Goal: Task Accomplishment & Management: Manage account settings

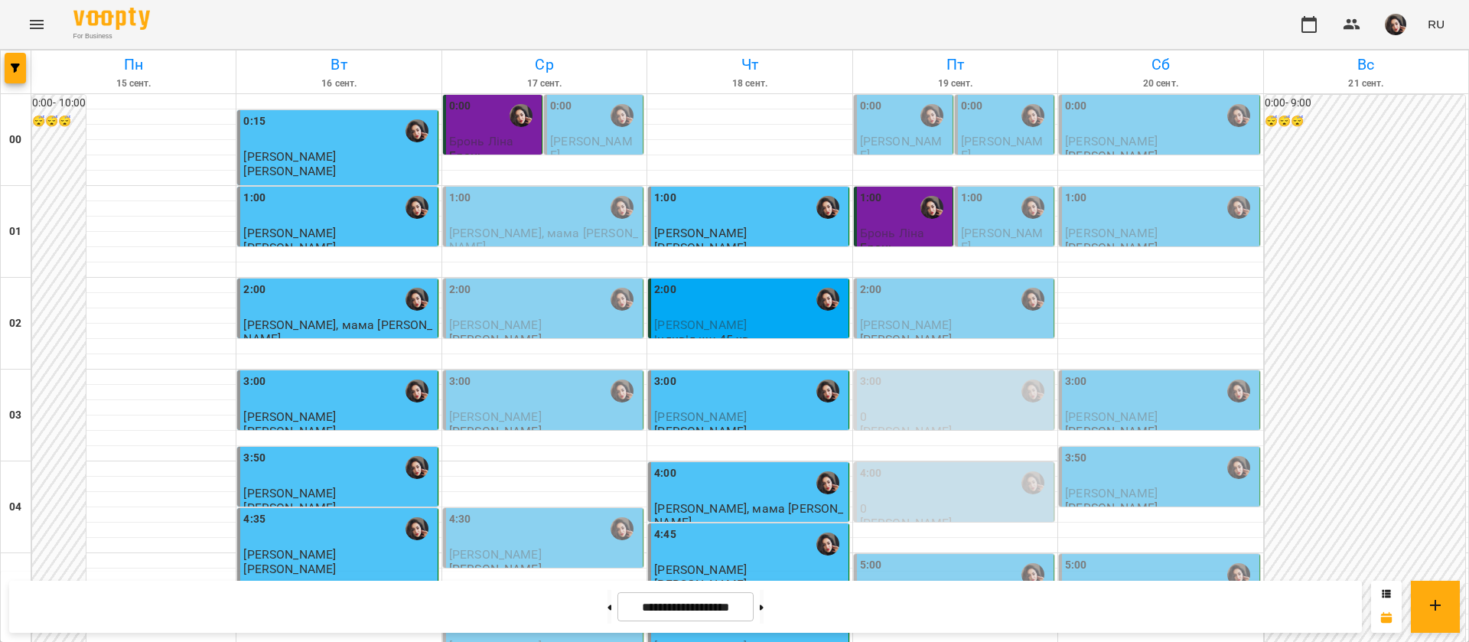
scroll to position [1724, 0]
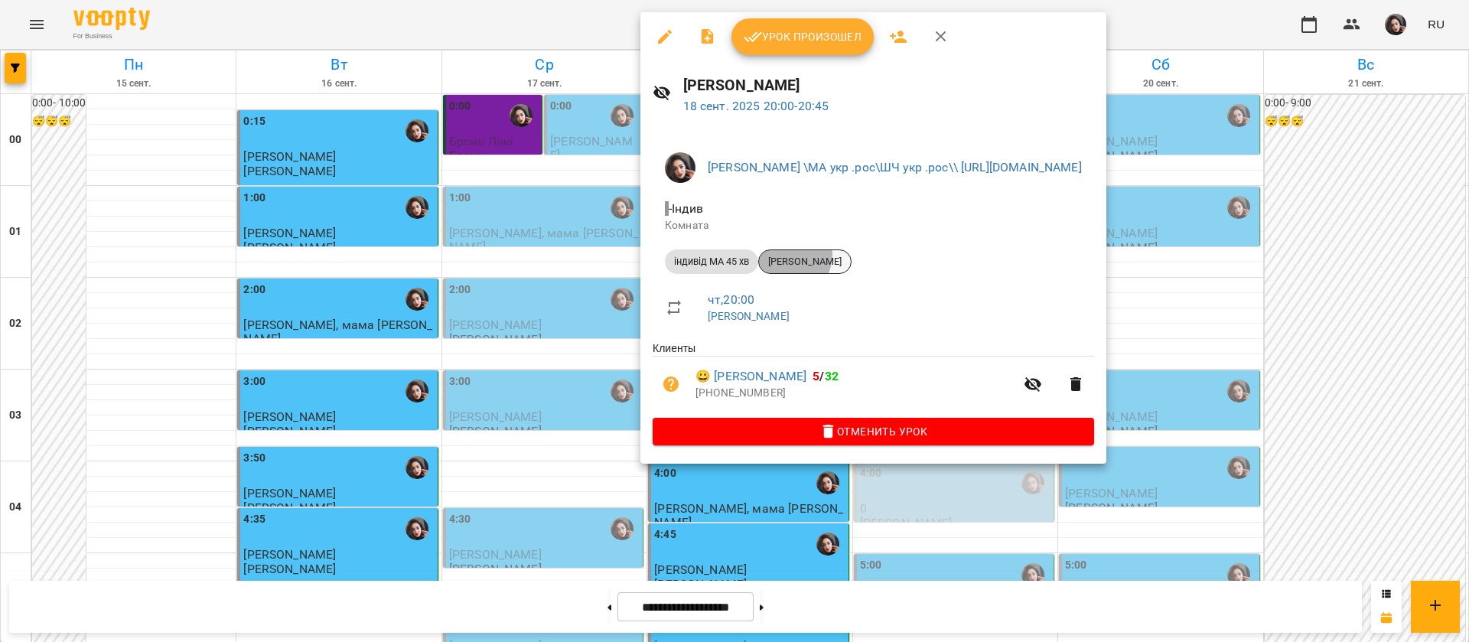
click at [786, 255] on span "[PERSON_NAME]" at bounding box center [805, 262] width 92 height 14
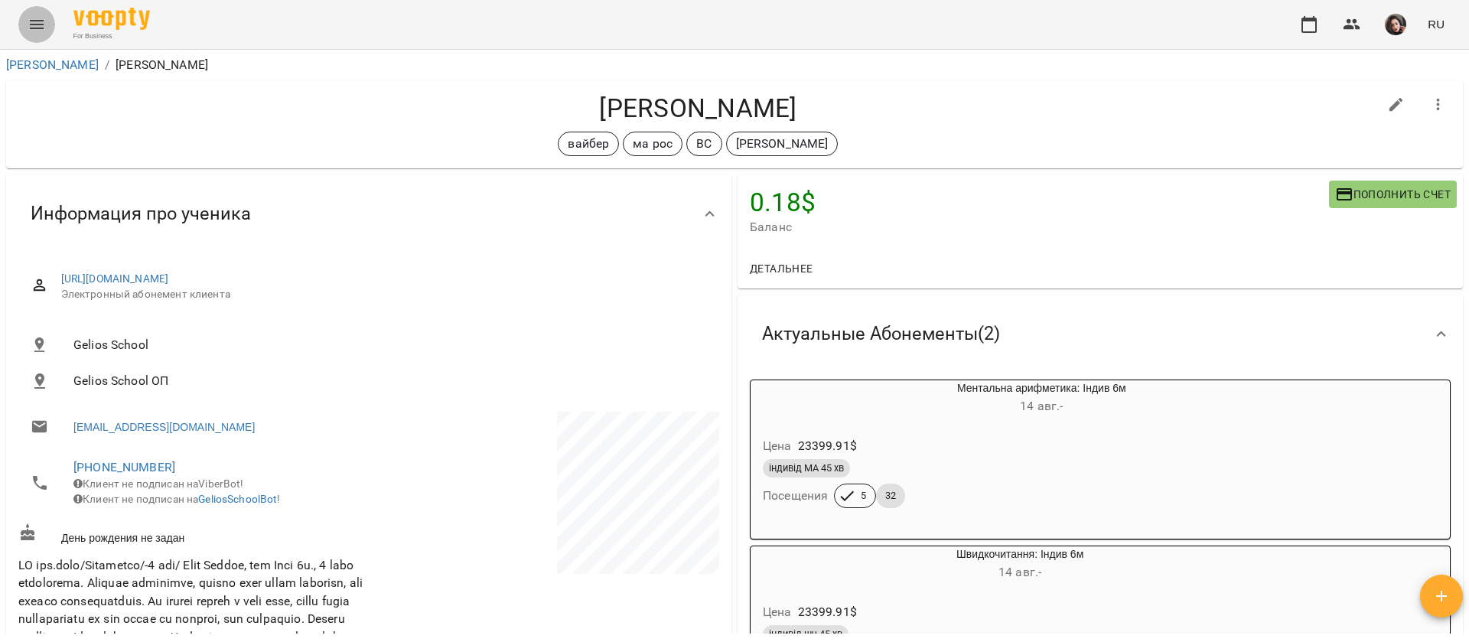
click at [38, 16] on icon "Menu" at bounding box center [37, 24] width 18 height 18
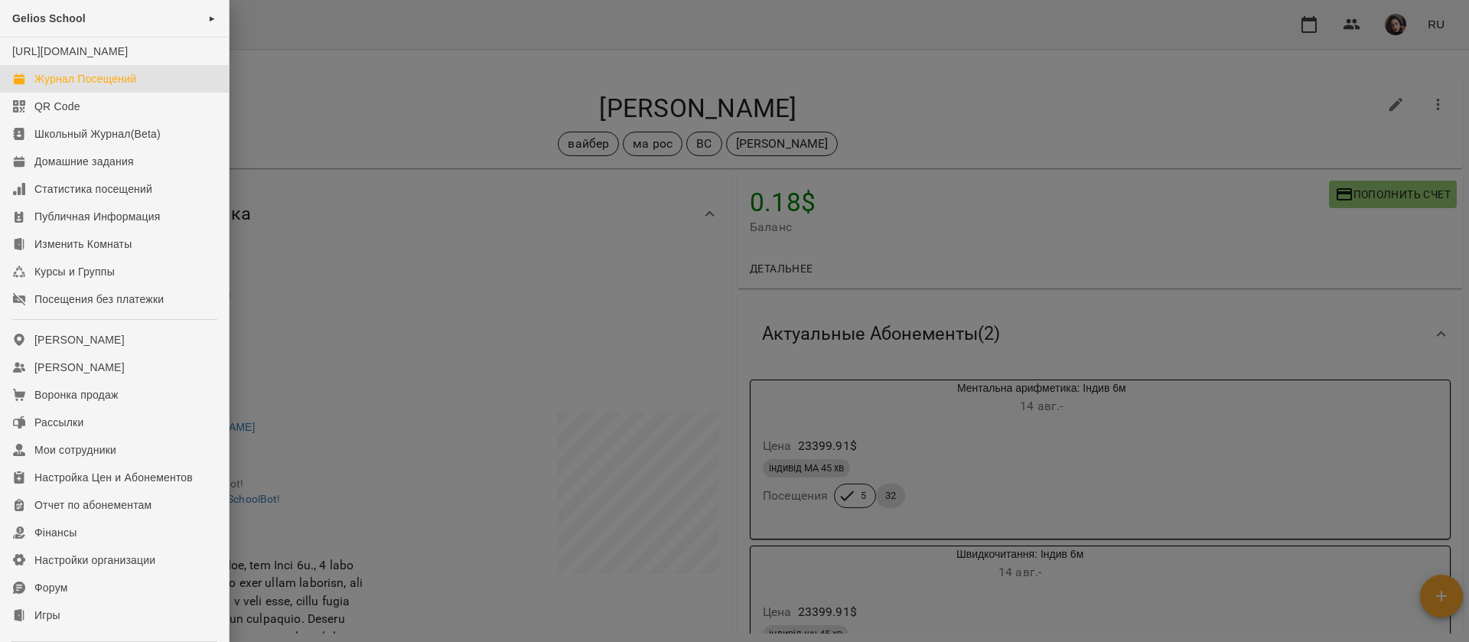
click at [66, 86] on div "Журнал Посещений" at bounding box center [85, 78] width 102 height 15
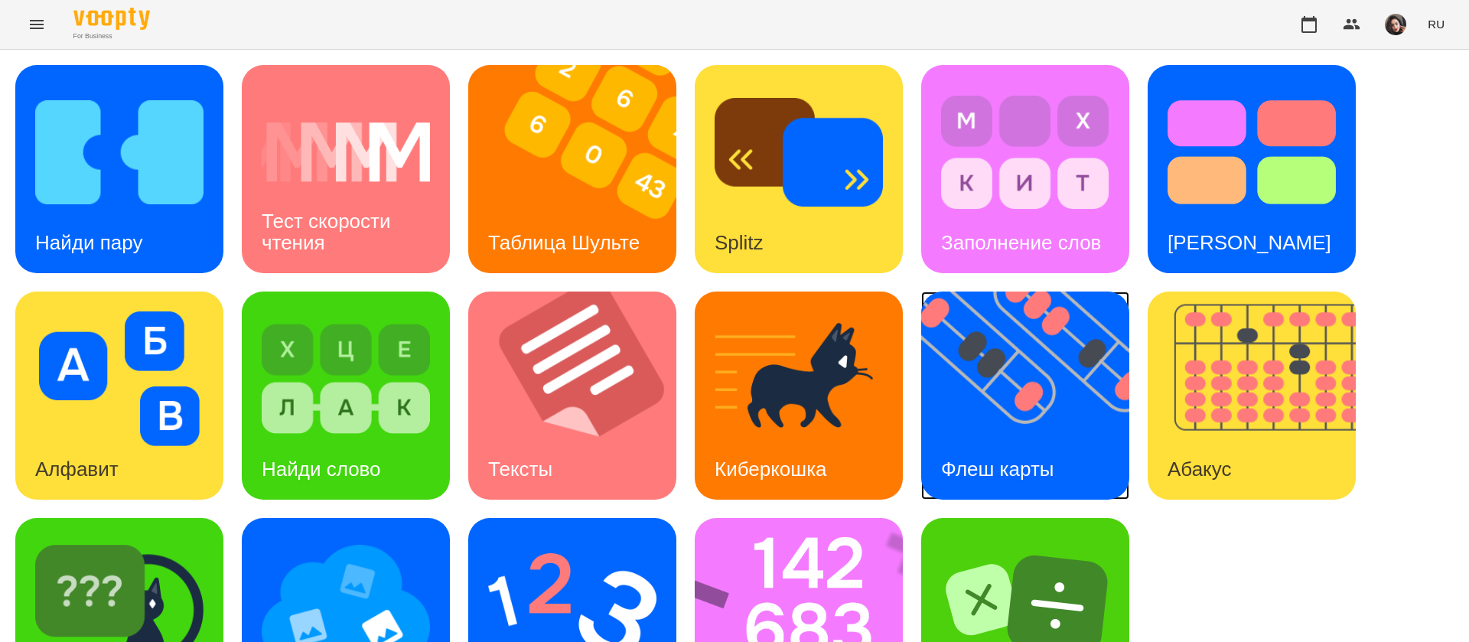
click at [1051, 394] on img at bounding box center [1034, 395] width 227 height 208
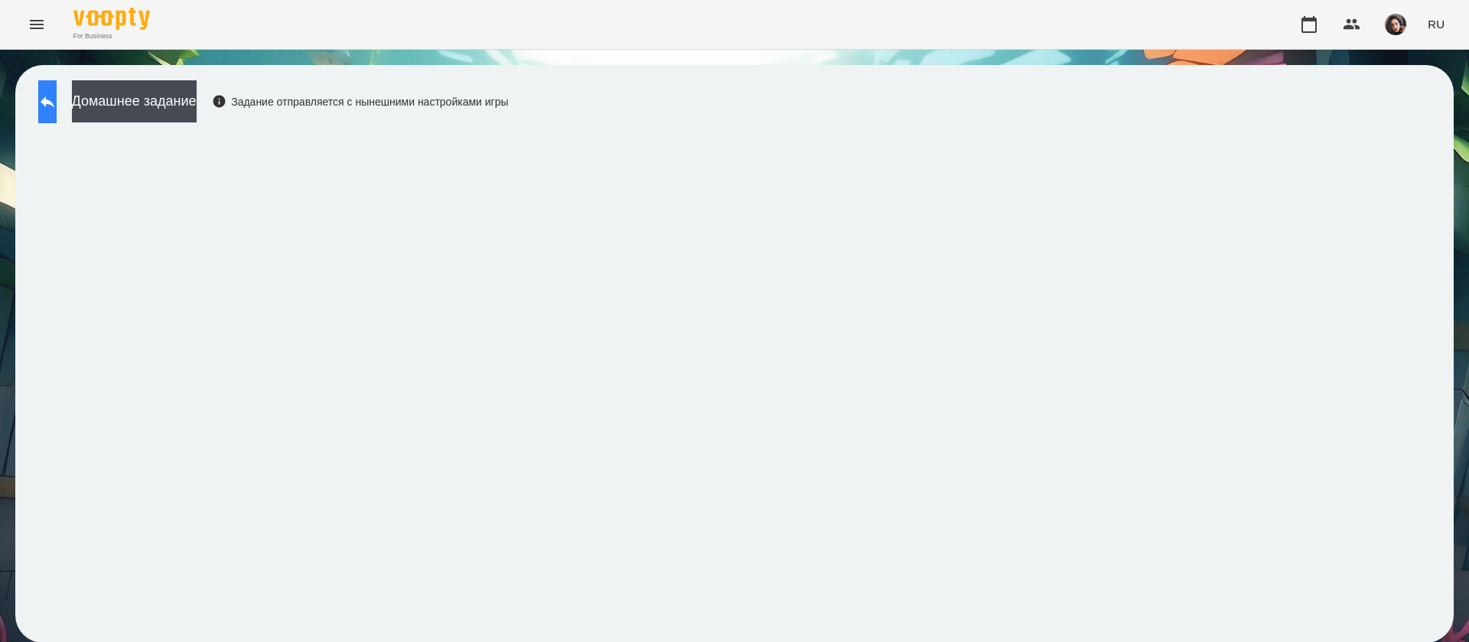
click at [54, 98] on icon at bounding box center [48, 101] width 14 height 11
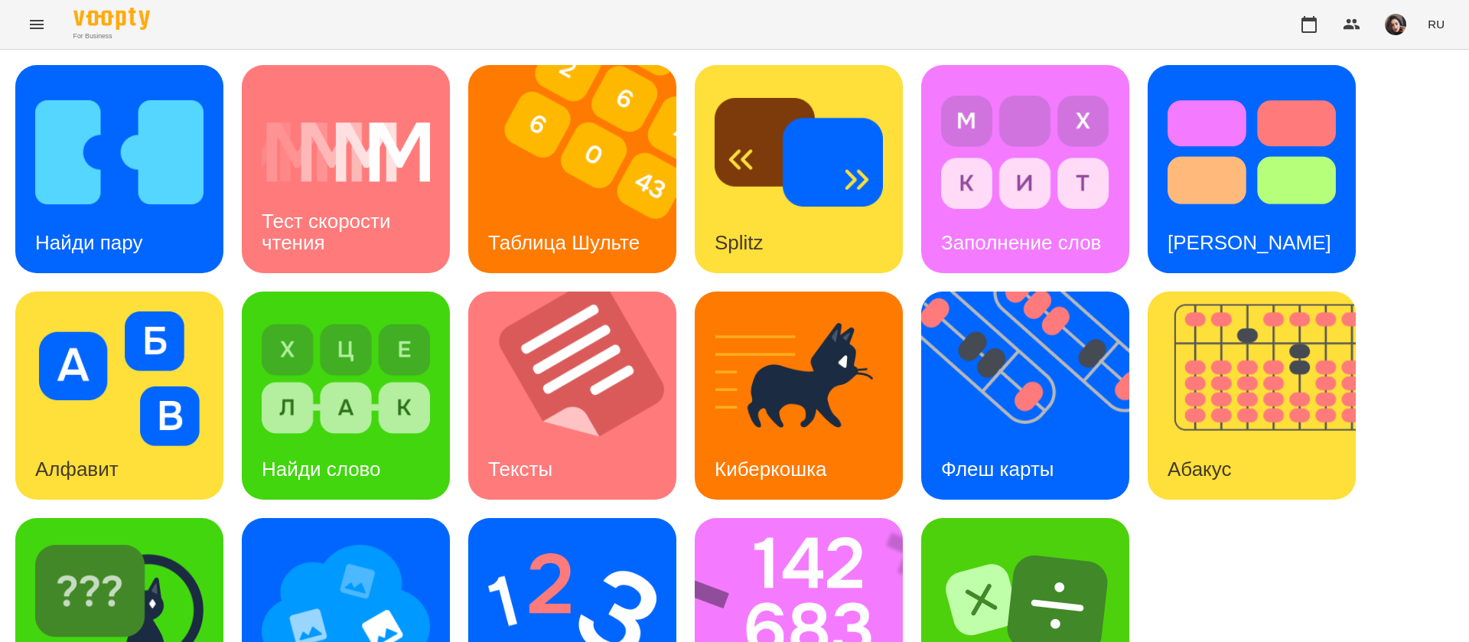
scroll to position [99, 0]
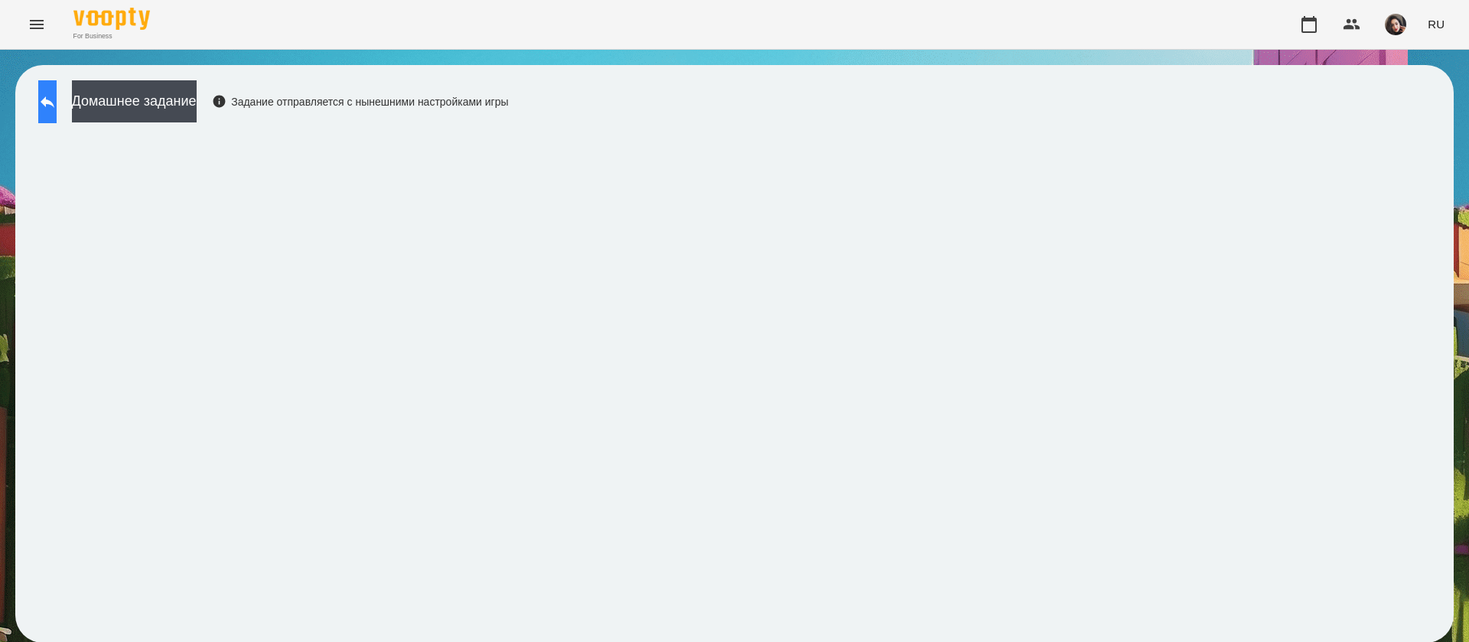
click at [57, 119] on button at bounding box center [47, 101] width 18 height 43
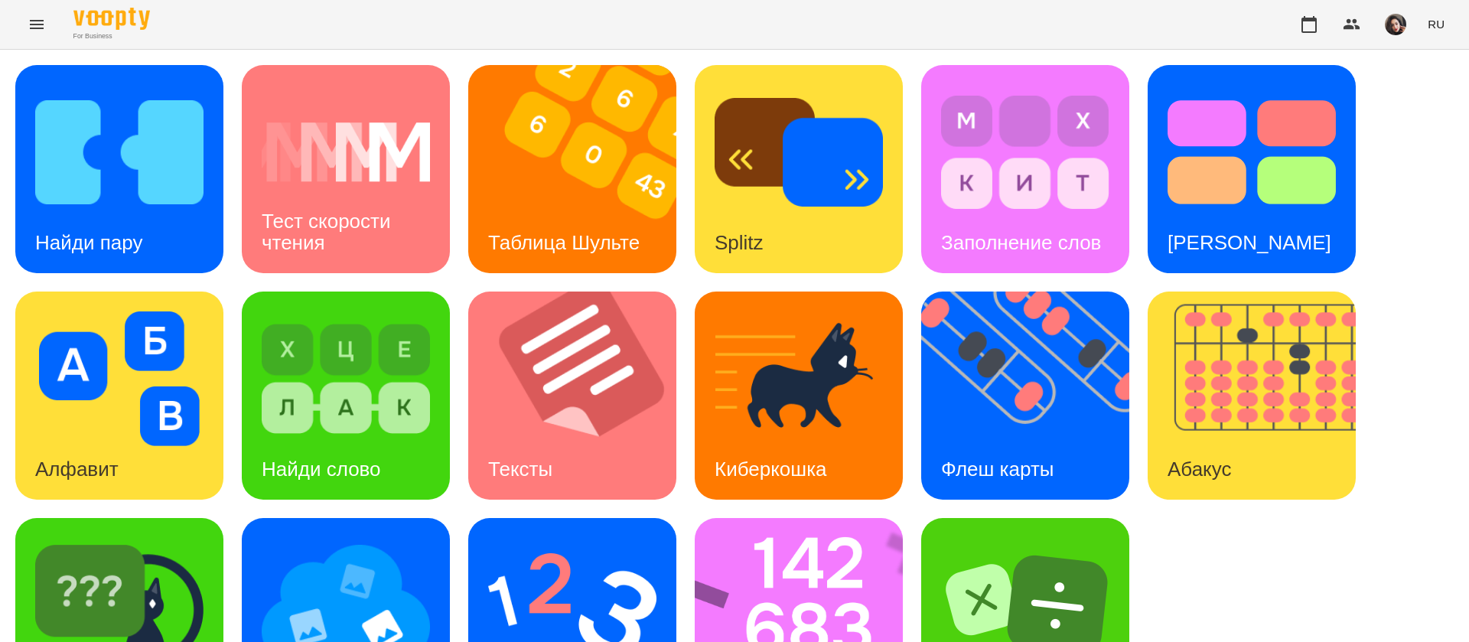
scroll to position [99, 0]
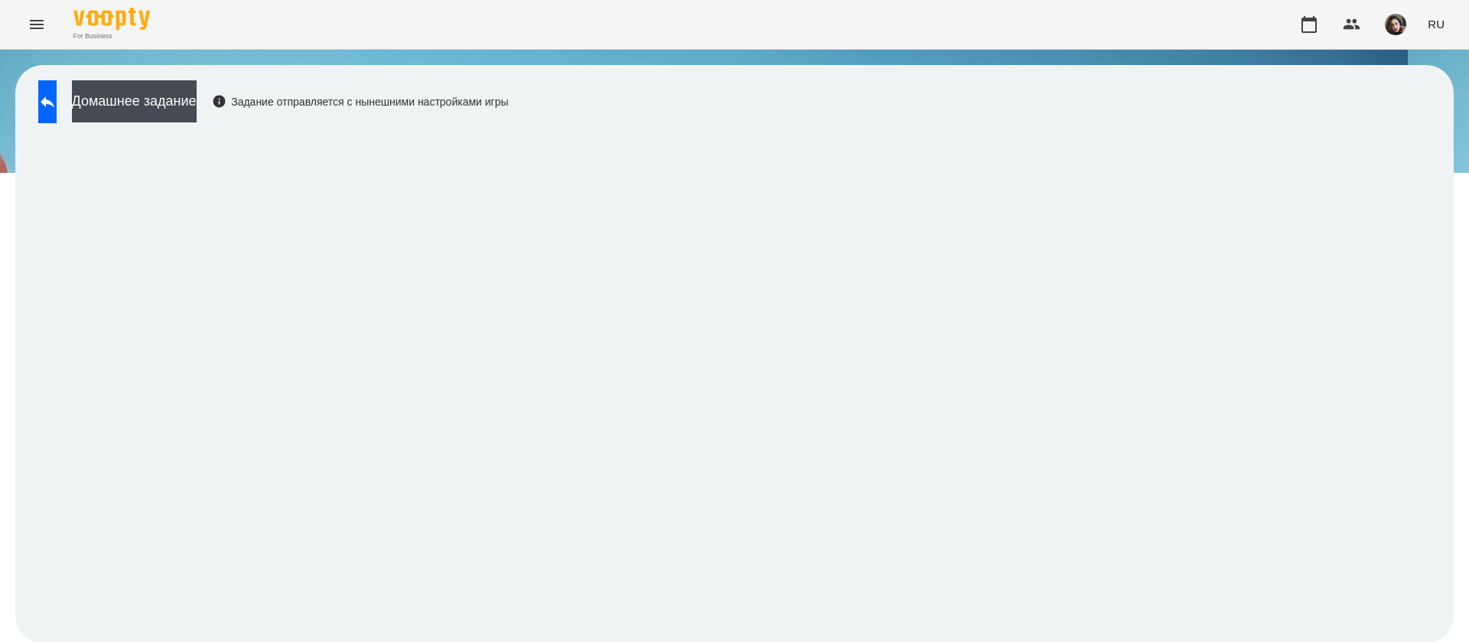
scroll to position [1, 0]
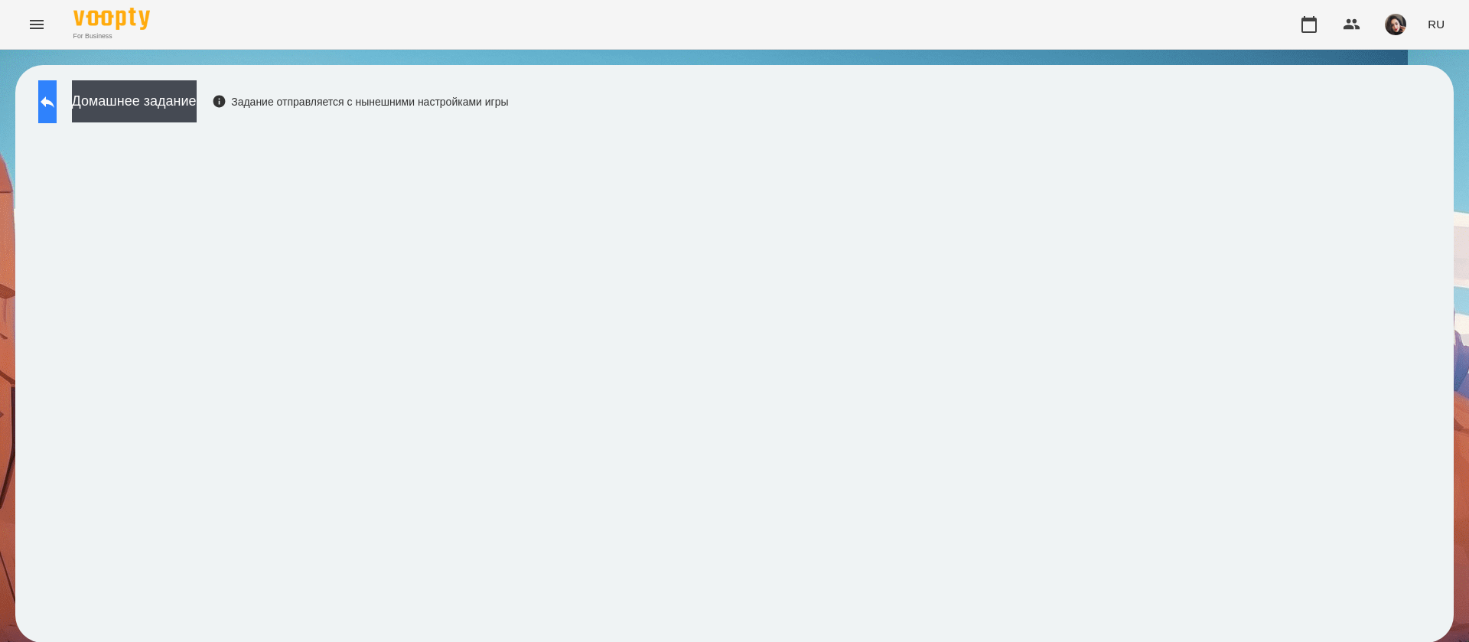
click at [57, 109] on button at bounding box center [47, 101] width 18 height 43
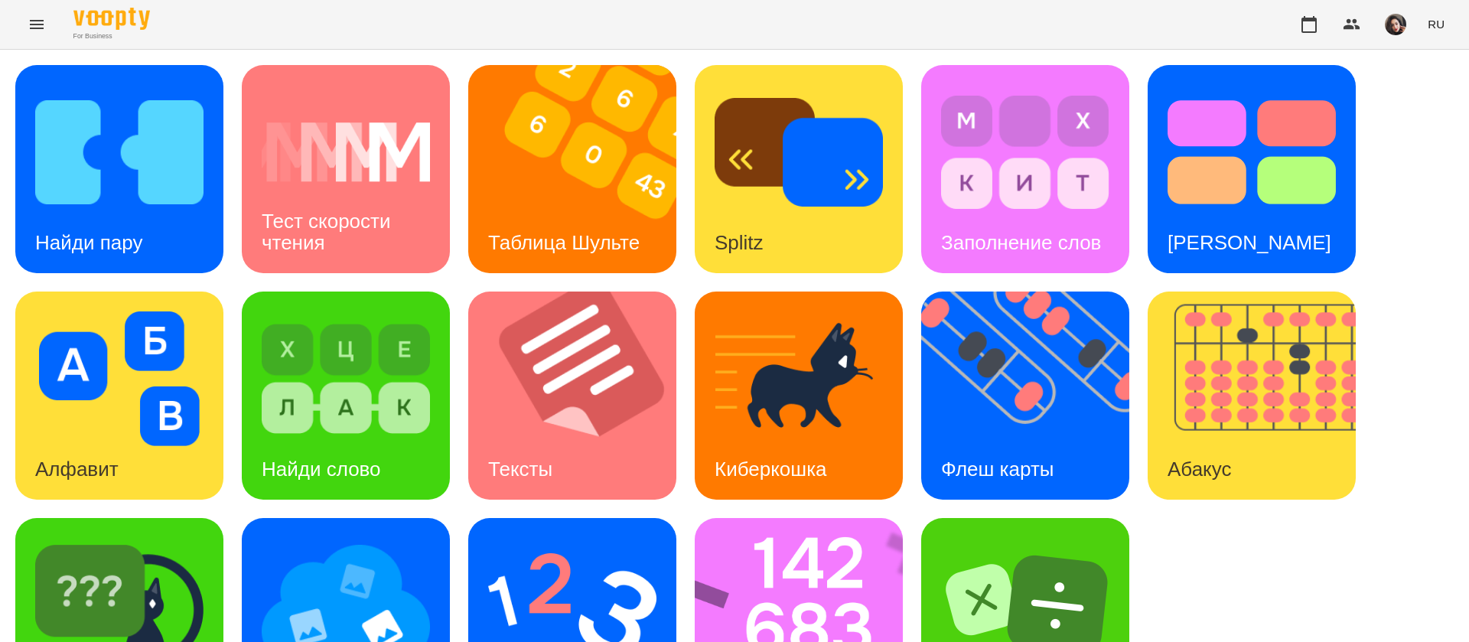
scroll to position [99, 0]
click at [137, 538] on img at bounding box center [119, 605] width 168 height 135
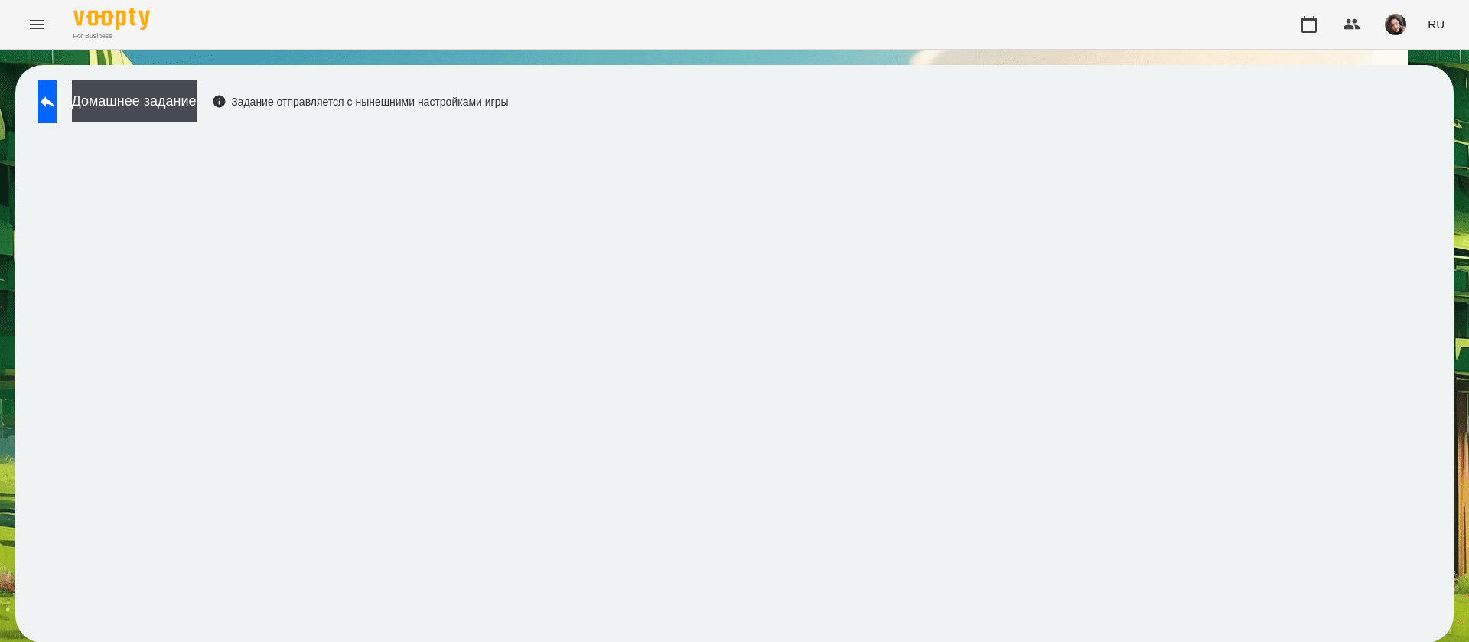
scroll to position [1, 0]
click at [54, 99] on icon at bounding box center [48, 101] width 14 height 11
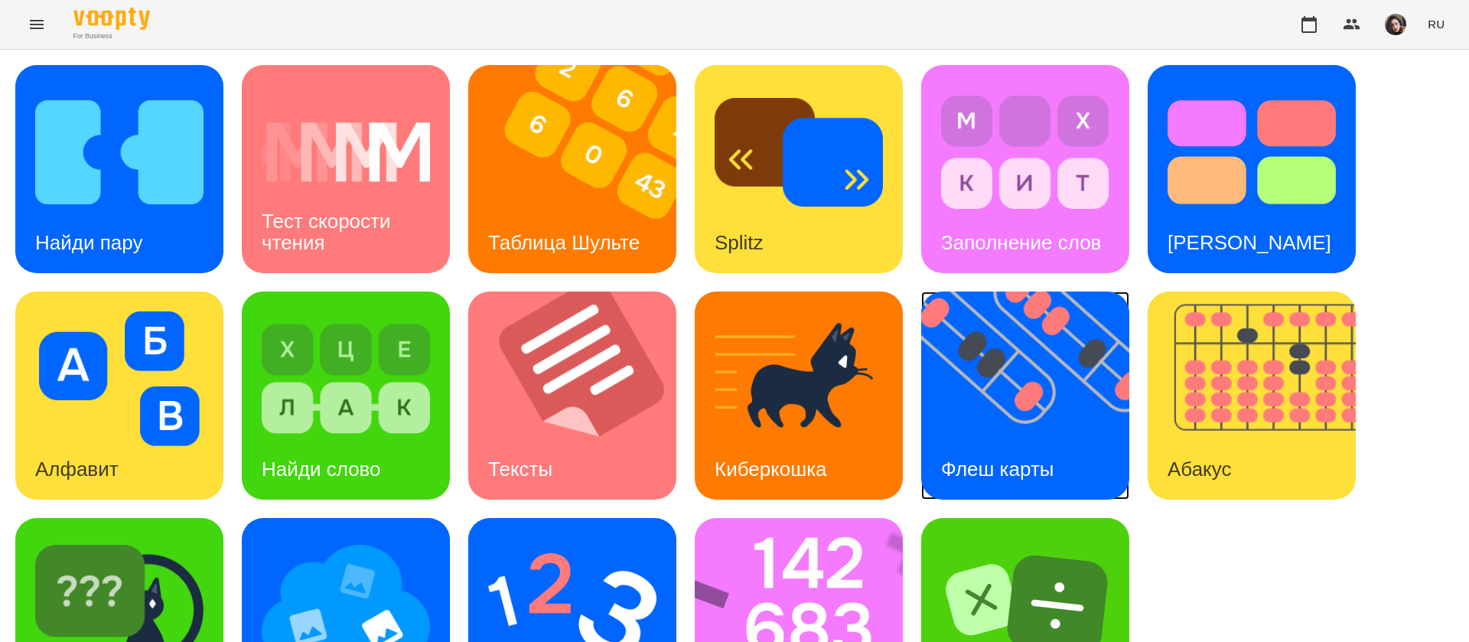
click at [996, 349] on img at bounding box center [1034, 395] width 227 height 208
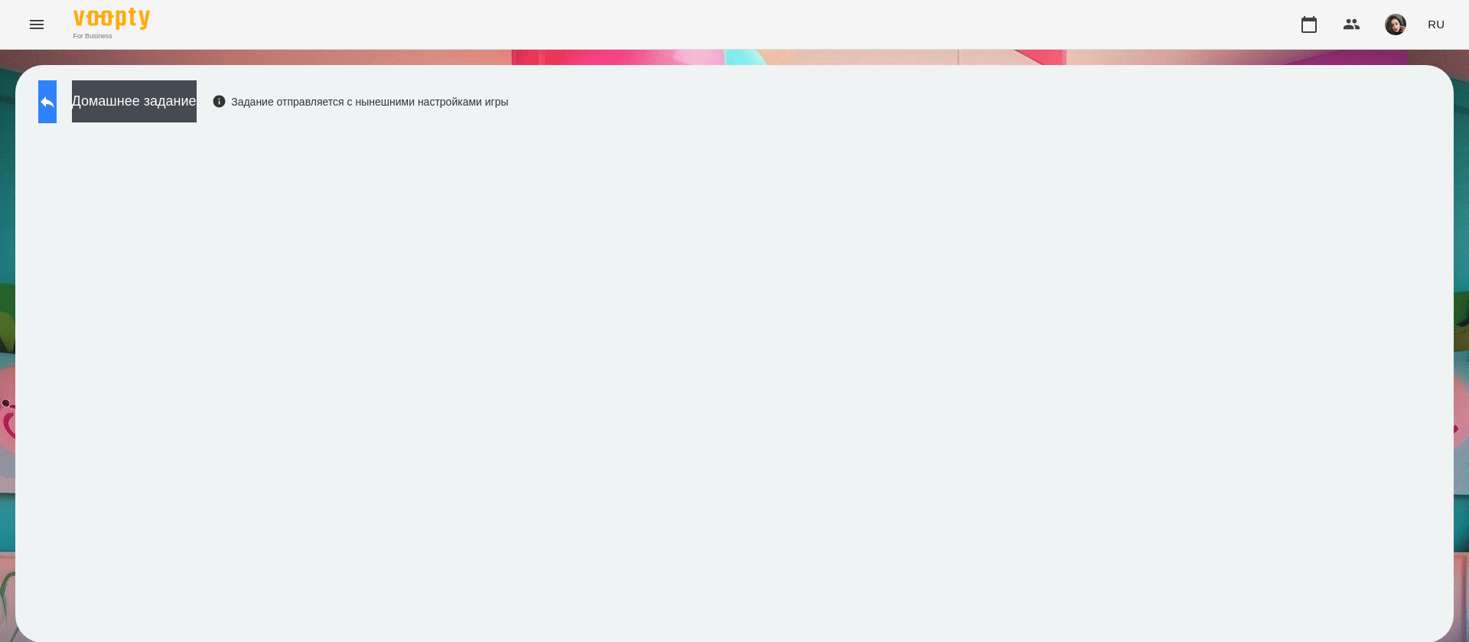
click at [50, 96] on button at bounding box center [47, 101] width 18 height 43
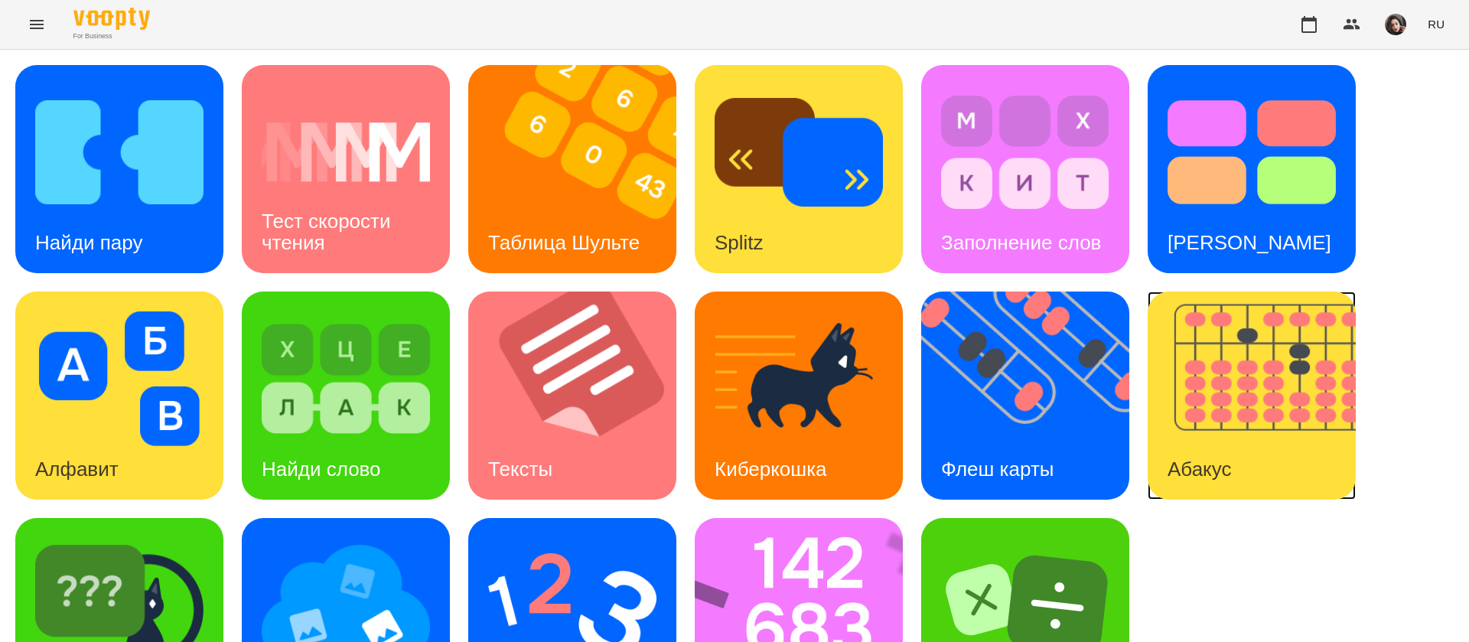
click at [1270, 375] on img at bounding box center [1261, 395] width 227 height 208
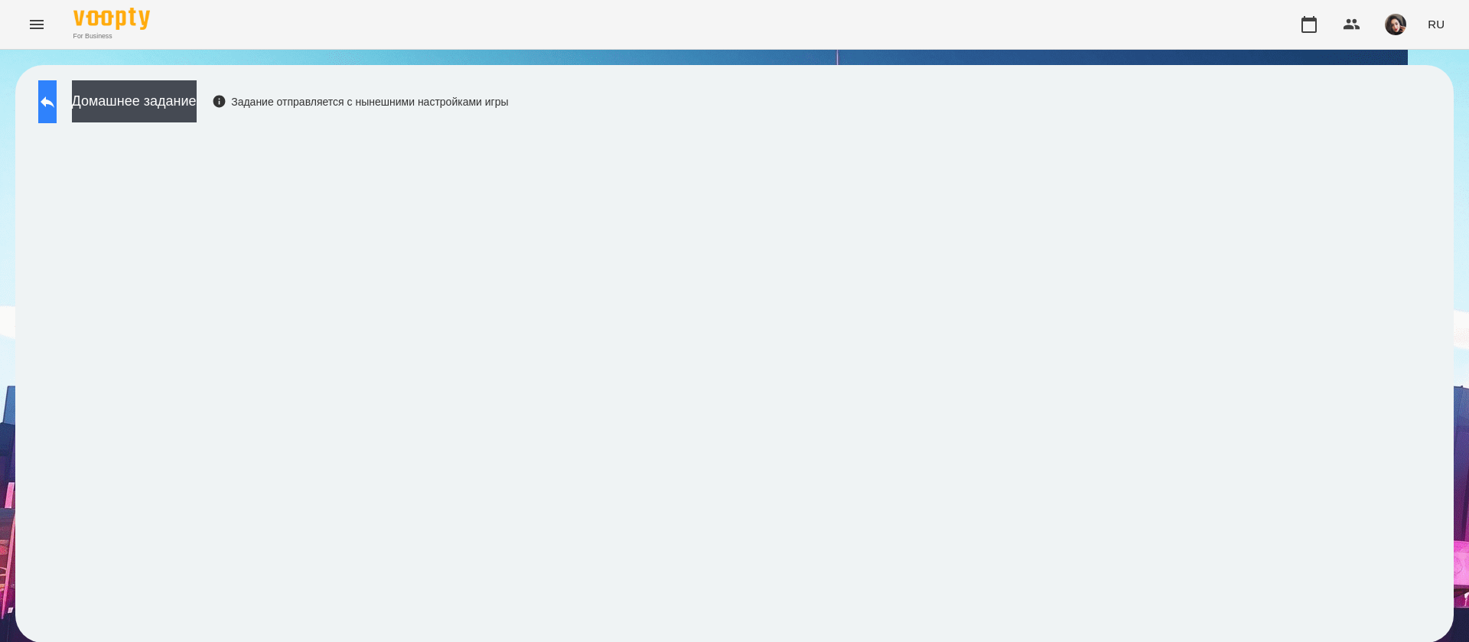
click at [56, 103] on icon at bounding box center [47, 102] width 18 height 18
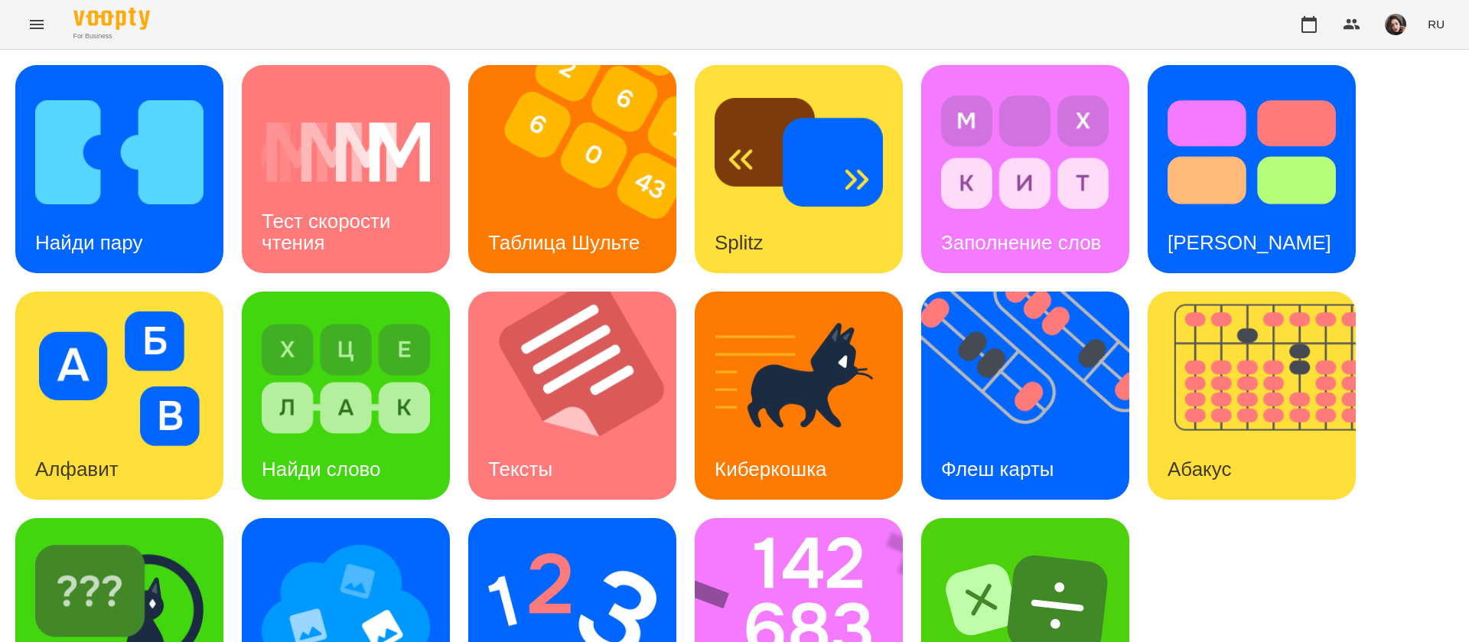
scroll to position [99, 0]
click at [801, 518] on img at bounding box center [809, 622] width 228 height 208
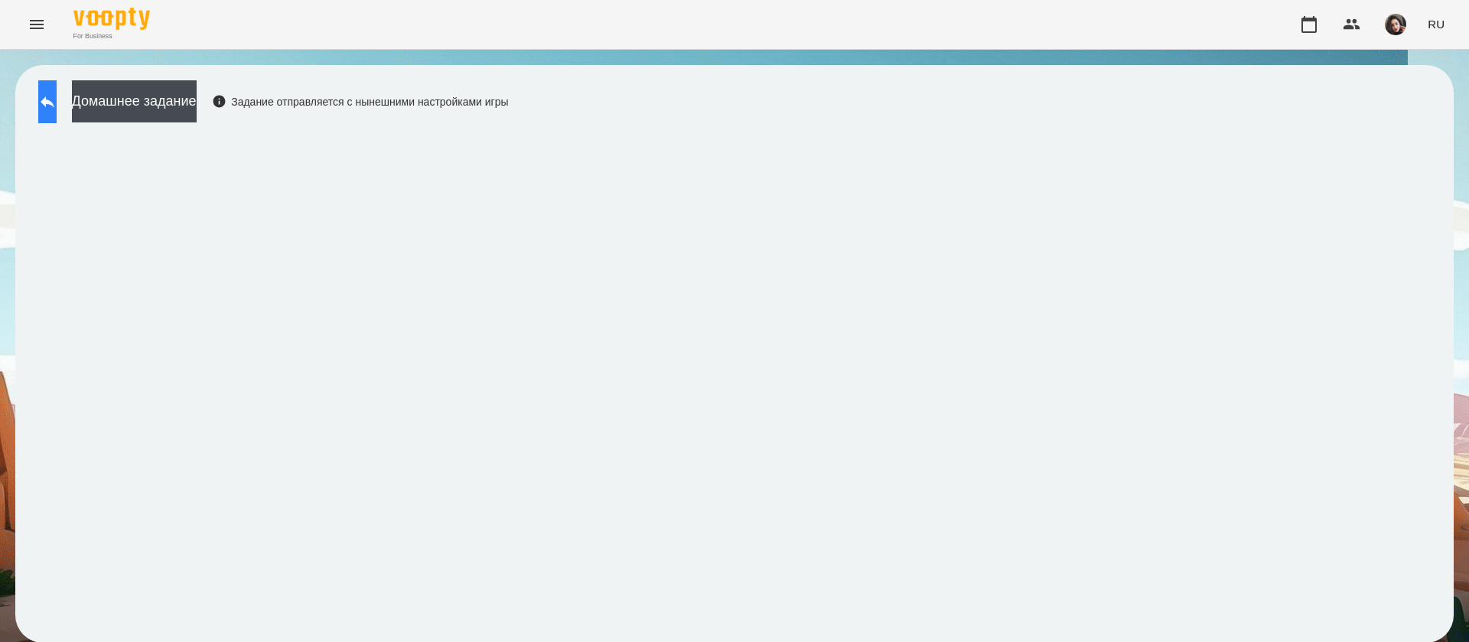
click at [44, 90] on button at bounding box center [47, 101] width 18 height 43
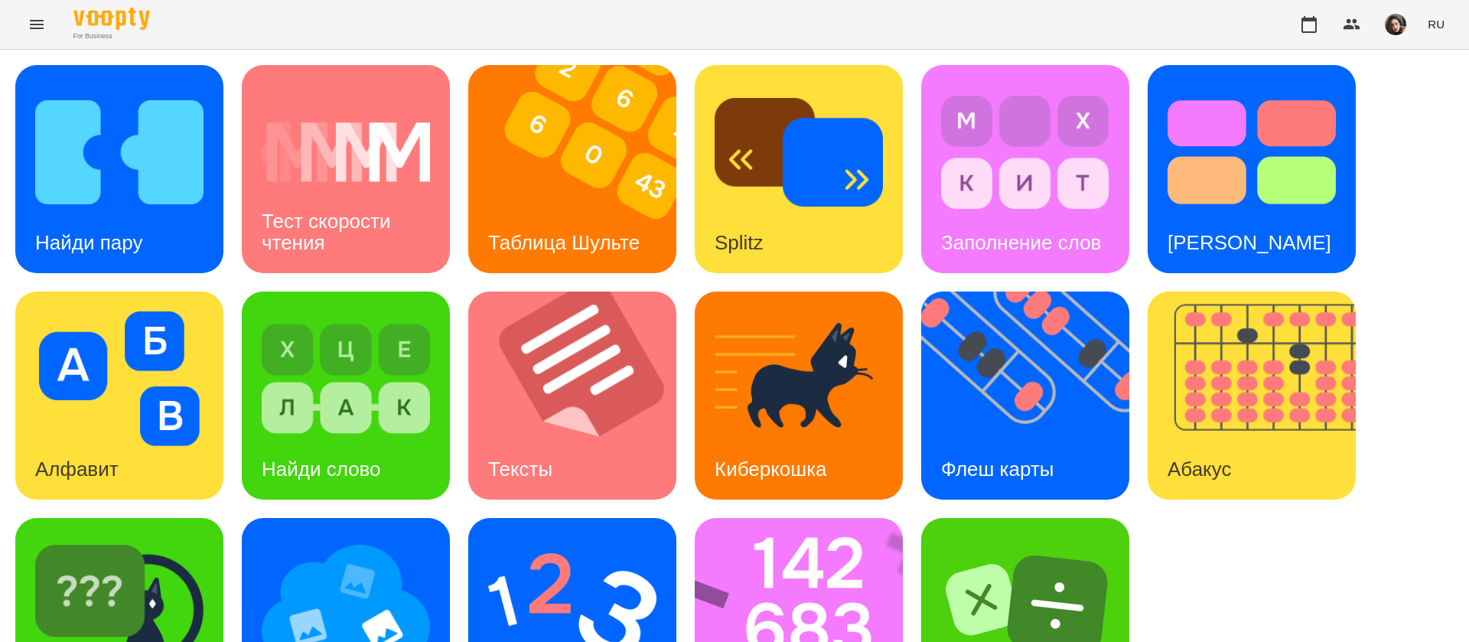
scroll to position [99, 0]
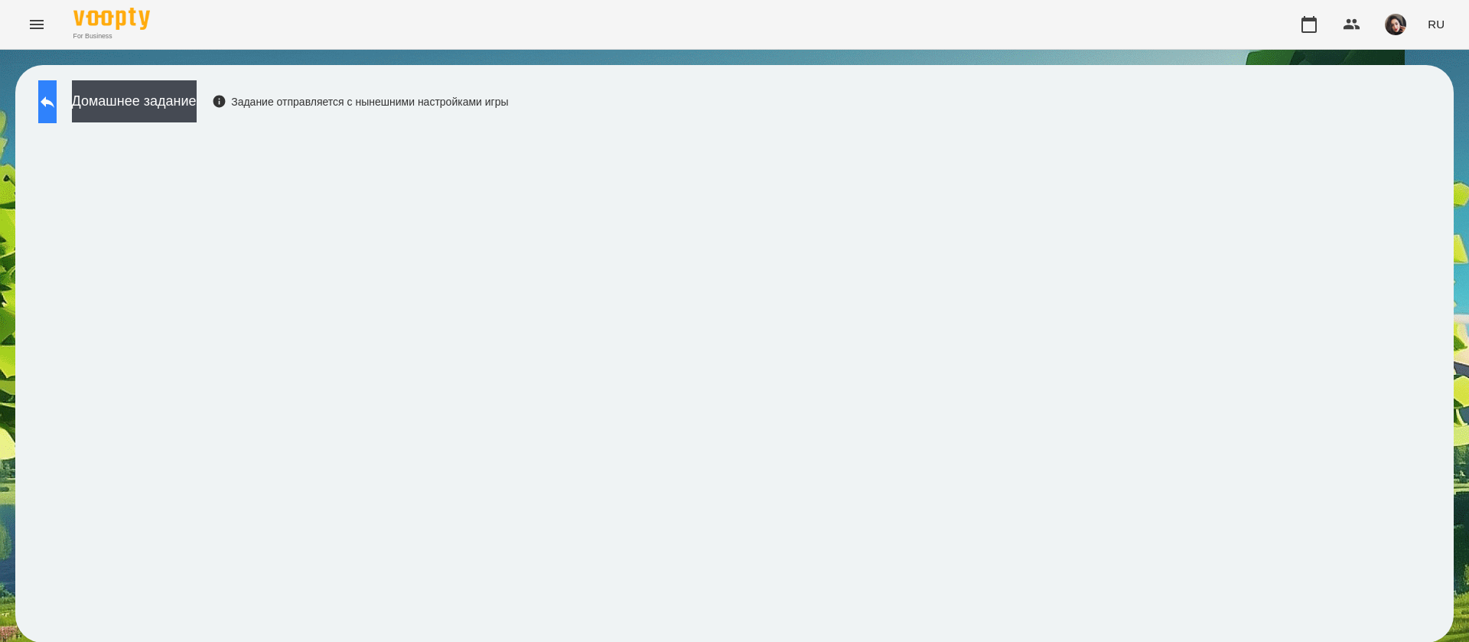
click at [49, 106] on button at bounding box center [47, 101] width 18 height 43
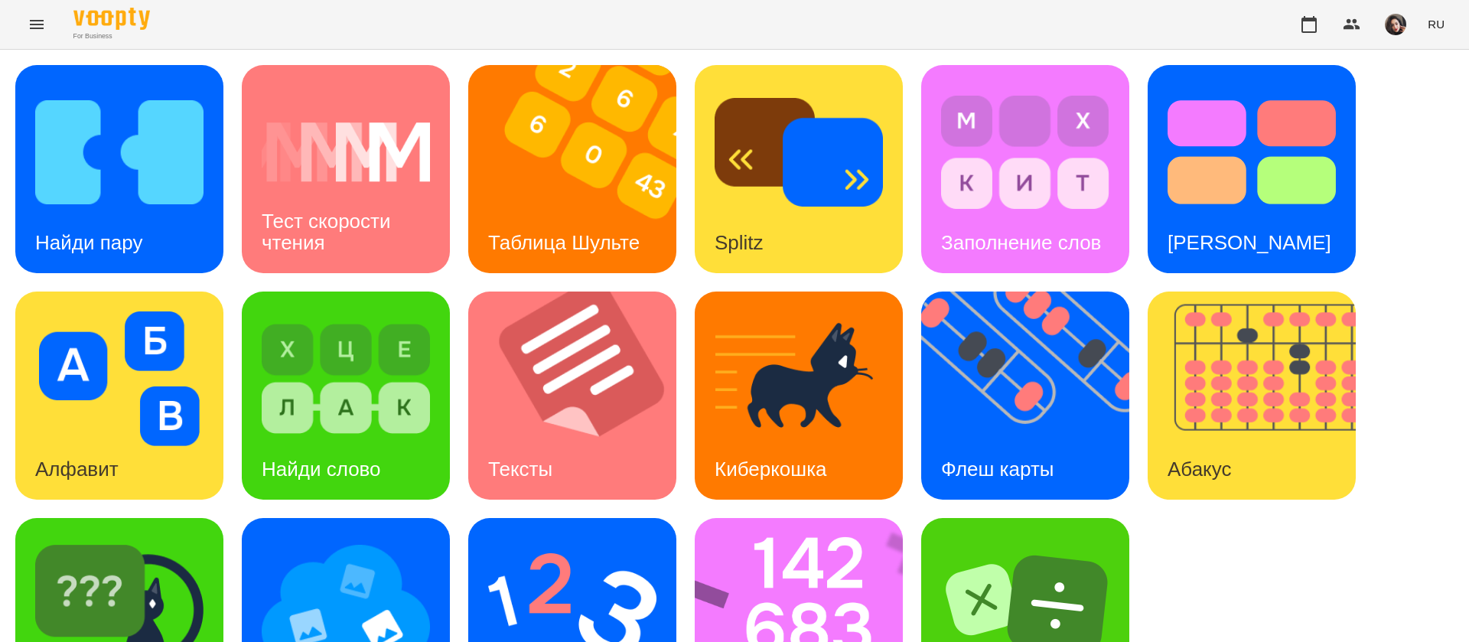
scroll to position [99, 0]
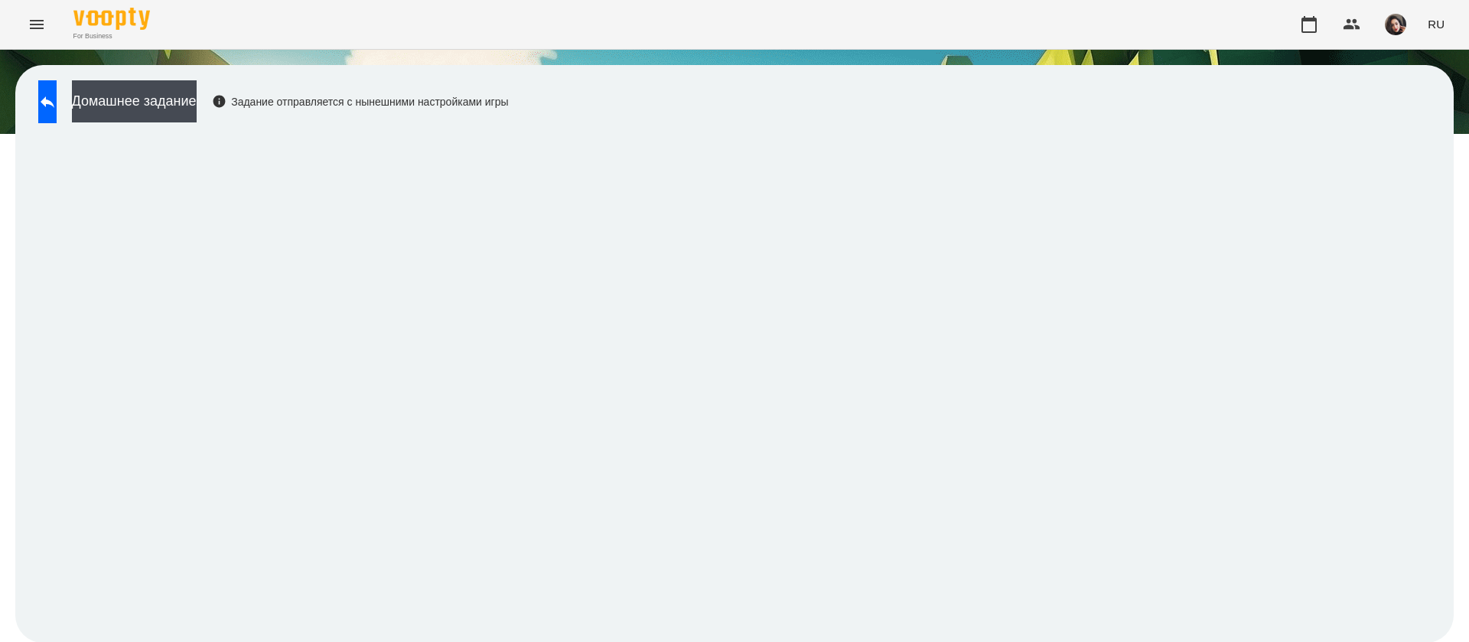
scroll to position [1, 0]
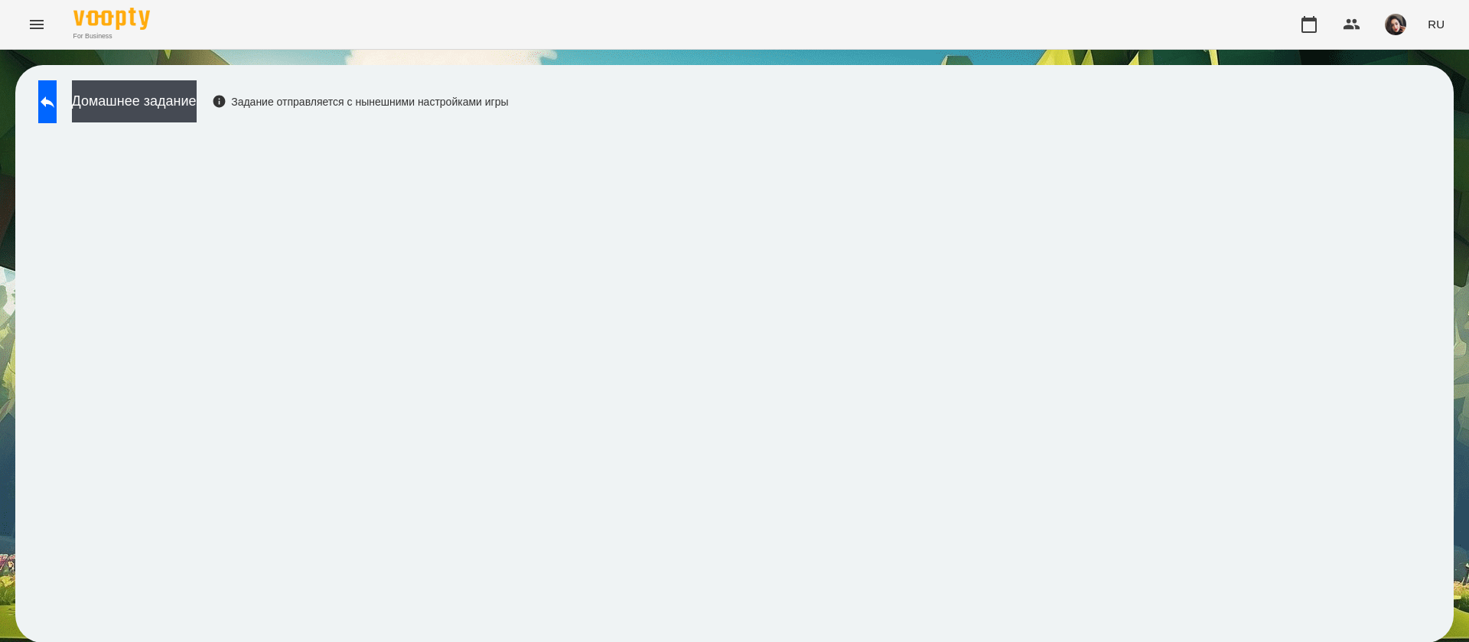
click at [1468, 4] on div "For Business RU" at bounding box center [734, 24] width 1469 height 49
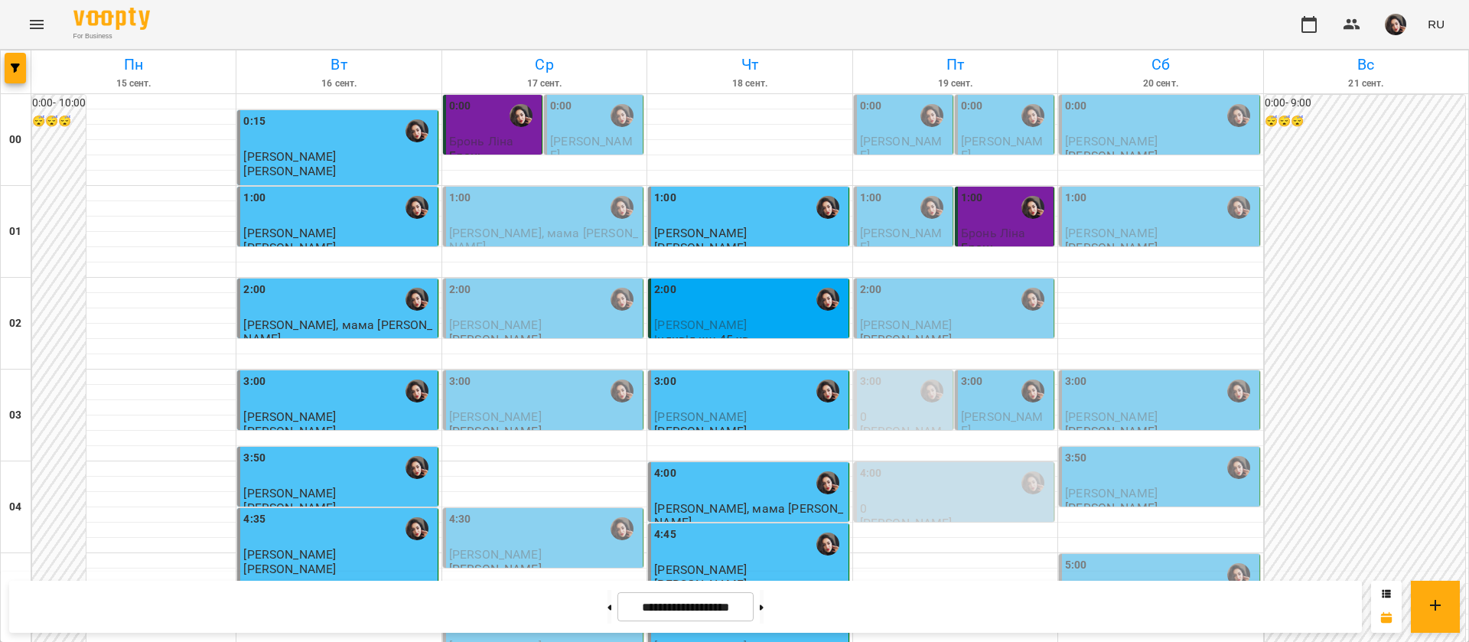
scroll to position [1721, 0]
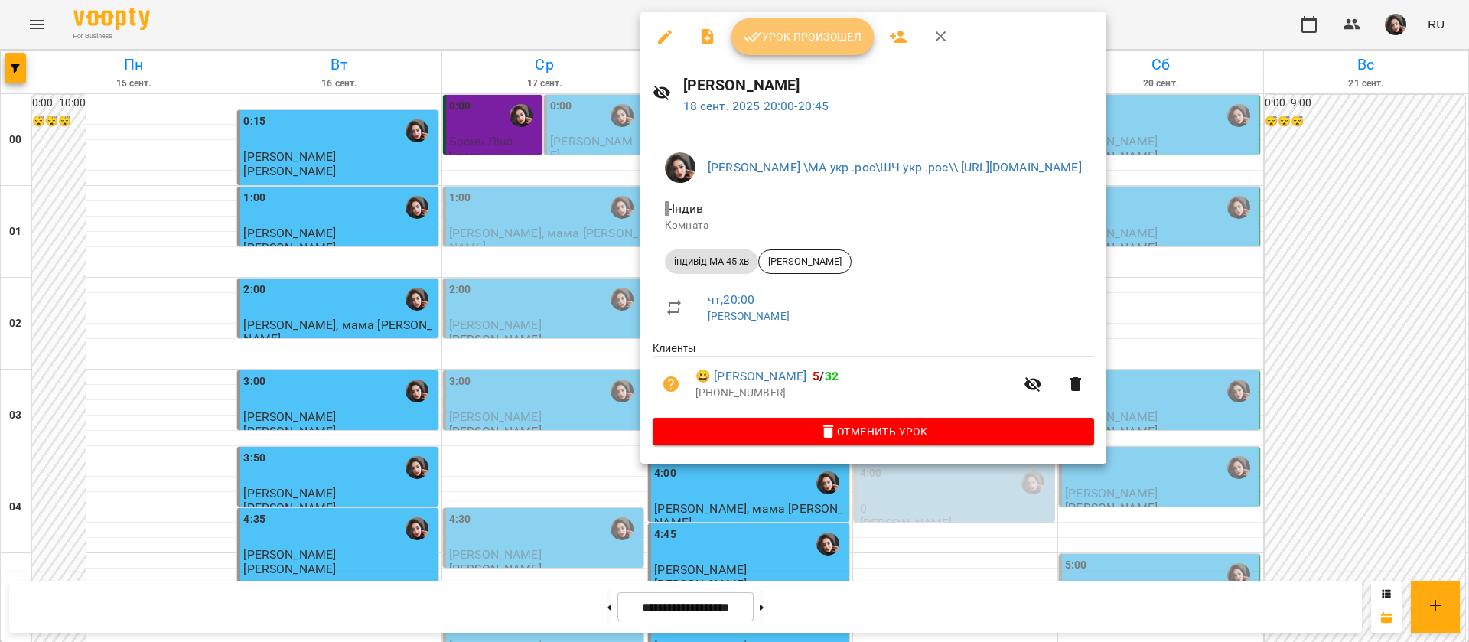
click at [762, 23] on button "Урок произошел" at bounding box center [802, 36] width 142 height 37
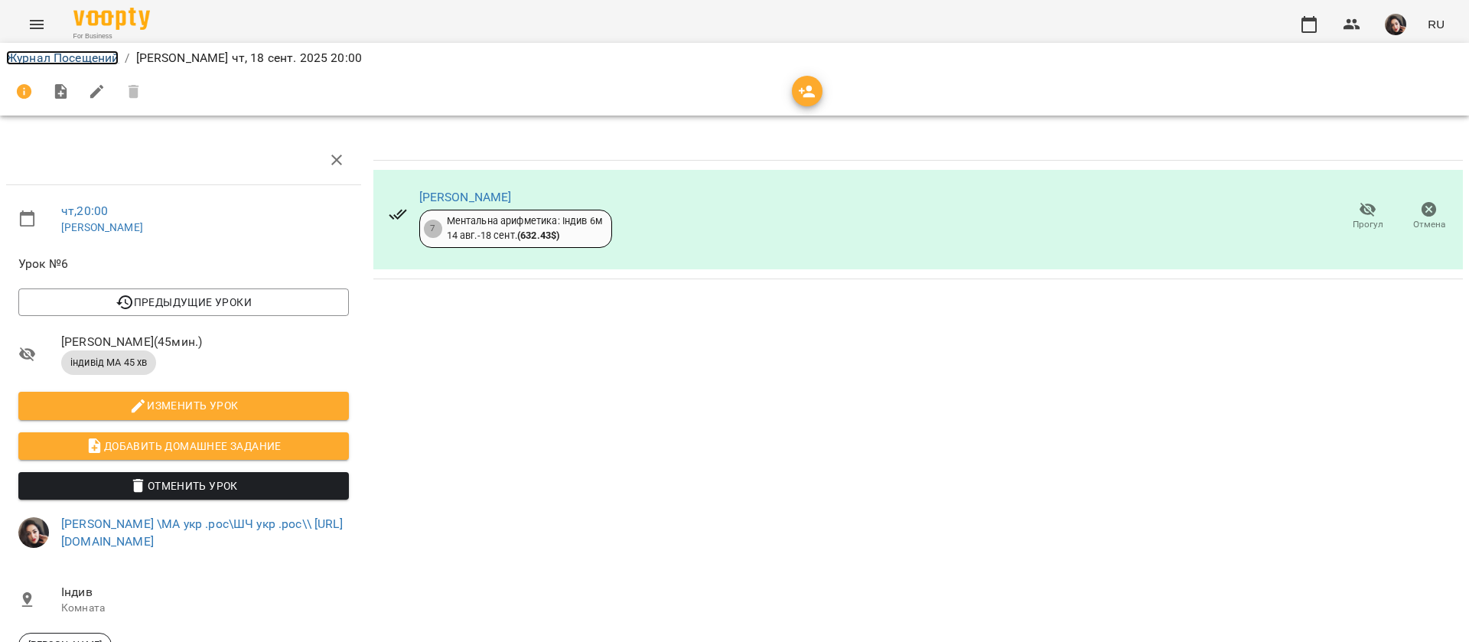
click at [63, 64] on link "Журнал Посещений" at bounding box center [62, 57] width 112 height 15
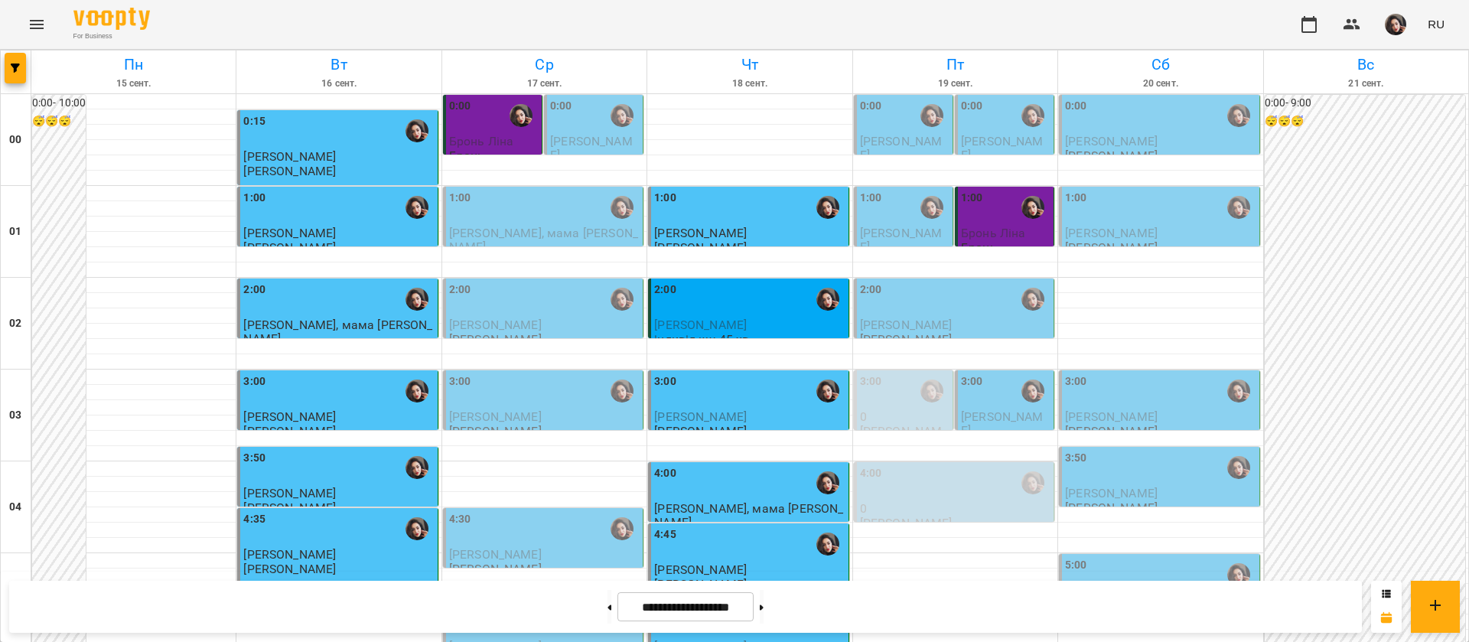
scroll to position [1724, 0]
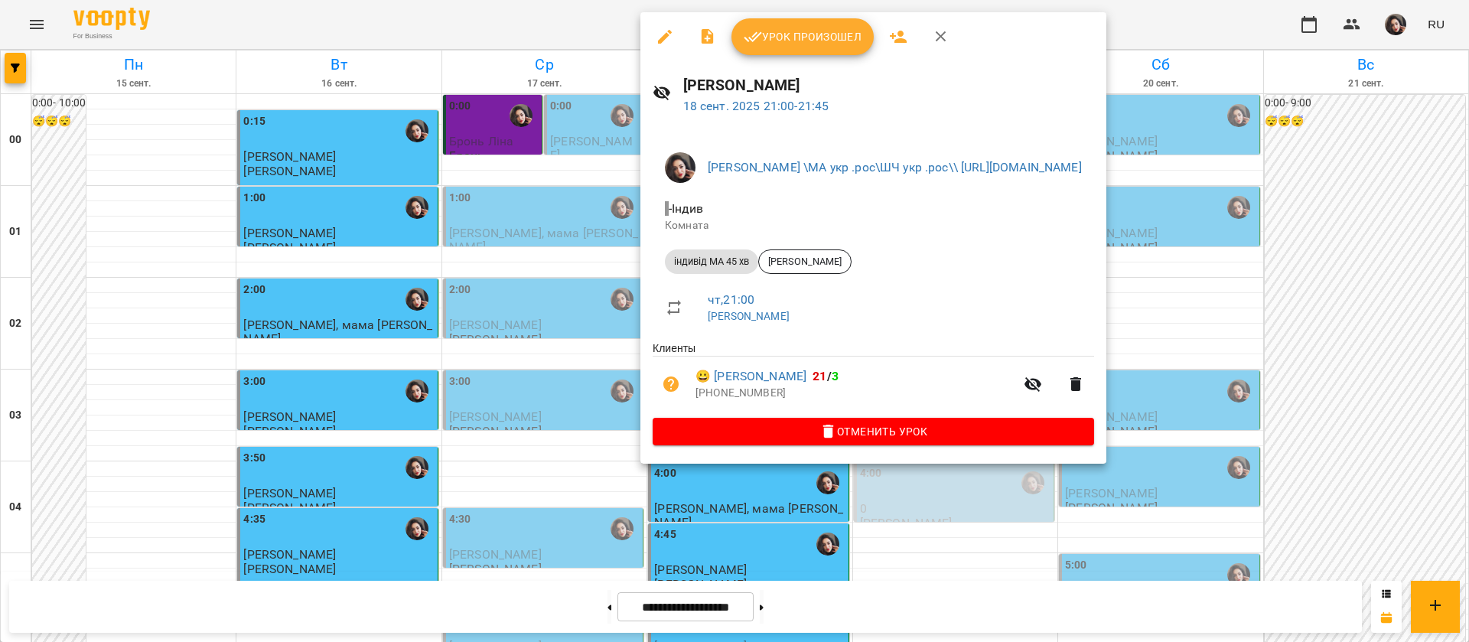
click at [770, 36] on span "Урок произошел" at bounding box center [803, 37] width 118 height 18
